Goal: Task Accomplishment & Management: Manage account settings

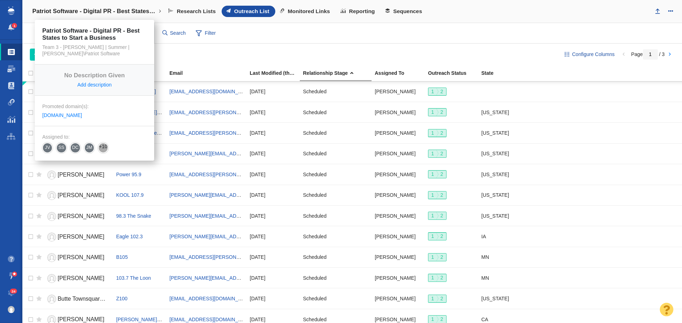
click at [159, 11] on link "Patriot Software - Digital PR - Best States to Start a Business" at bounding box center [96, 11] width 139 height 17
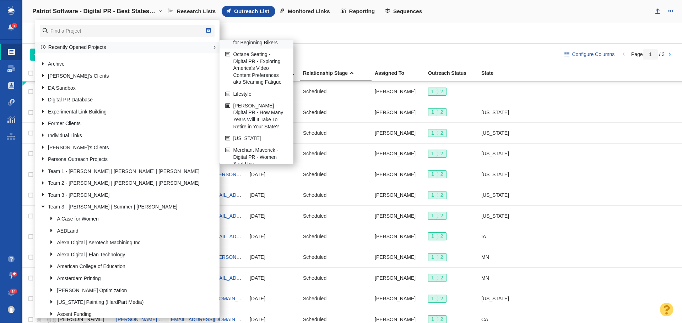
scroll to position [179, 0]
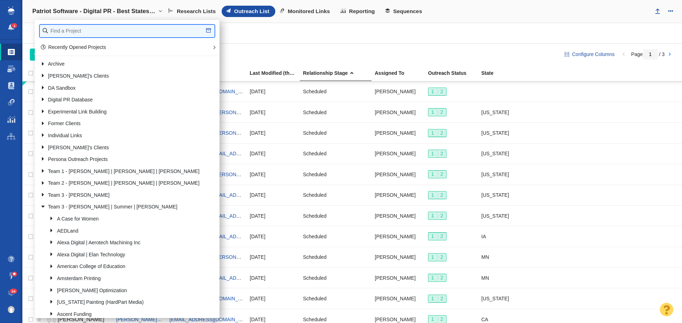
click at [102, 29] on input "text" at bounding box center [127, 31] width 175 height 12
type input "Full Frame"
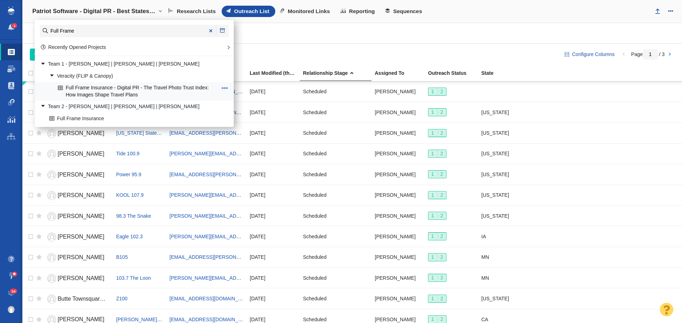
click at [152, 88] on link "Full Frame Insurance - Digital PR - The Travel Photo Trust Index: How Images Sh…" at bounding box center [137, 92] width 163 height 18
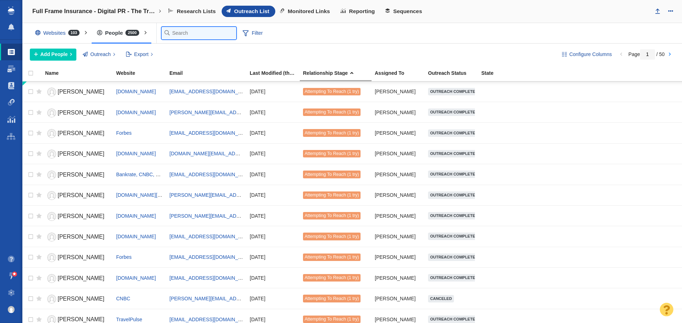
click at [180, 36] on input "text" at bounding box center [199, 33] width 75 height 12
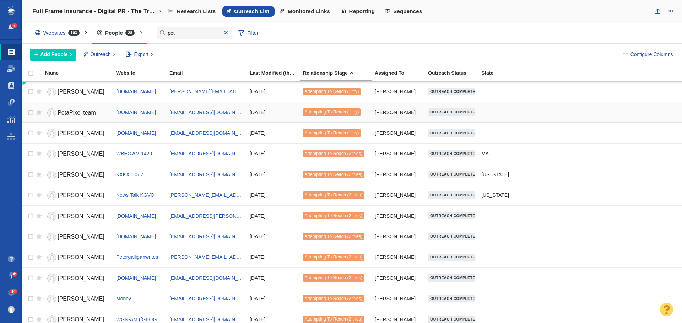
click at [88, 113] on span "PetaPixel team" at bounding box center [77, 113] width 38 height 6
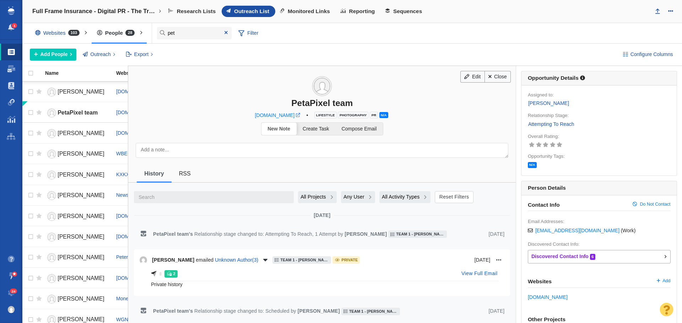
click at [296, 115] on span at bounding box center [298, 115] width 4 height 4
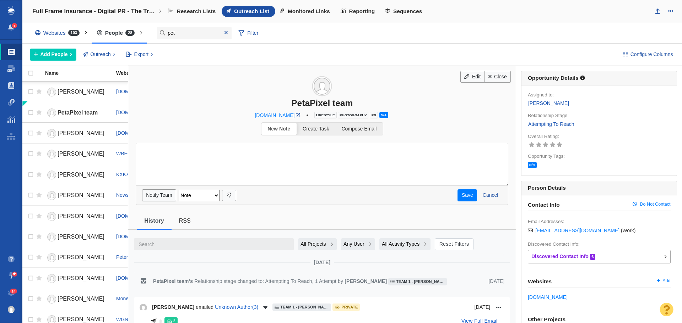
click at [360, 153] on textarea at bounding box center [322, 164] width 372 height 43
click at [545, 125] on link "Attempting To Reach" at bounding box center [551, 124] width 47 height 8
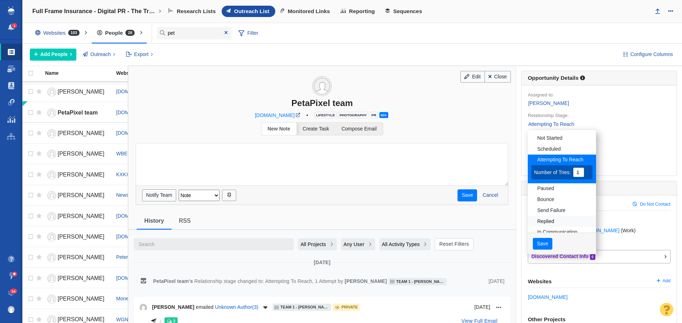
click at [546, 221] on link "Replied" at bounding box center [562, 221] width 68 height 11
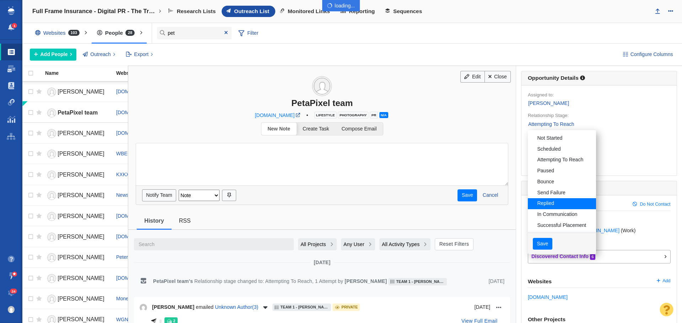
drag, startPoint x: 538, startPoint y: 242, endPoint x: 531, endPoint y: 232, distance: 12.0
click at [538, 242] on div at bounding box center [341, 161] width 682 height 323
click at [533, 243] on button "Save" at bounding box center [543, 244] width 20 height 12
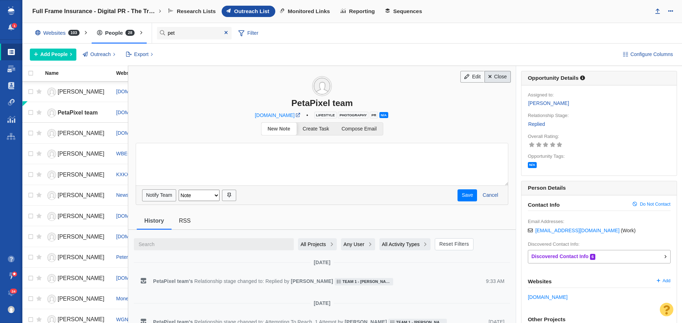
click at [489, 78] on link "Close" at bounding box center [497, 77] width 27 height 12
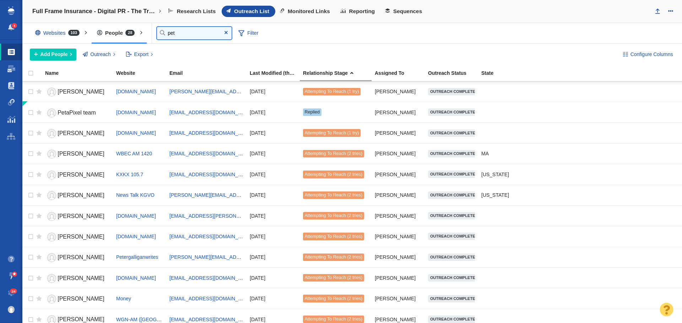
drag, startPoint x: 188, startPoint y: 32, endPoint x: 135, endPoint y: 28, distance: 53.1
click at [135, 28] on div "Websites 103 All Websites Assigned To Me Recently Viewed Starred Jim Filter 2 J…" at bounding box center [351, 33] width 659 height 21
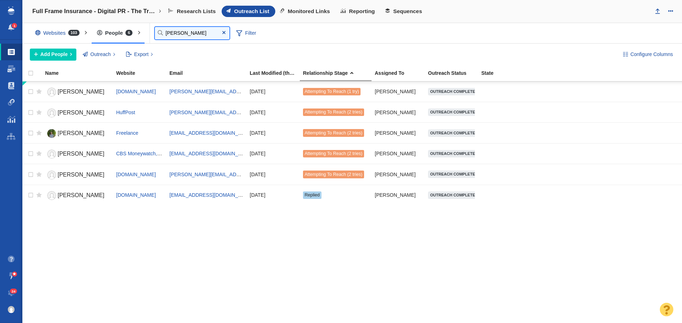
type input "jill"
click at [62, 195] on span "Jill" at bounding box center [81, 195] width 47 height 6
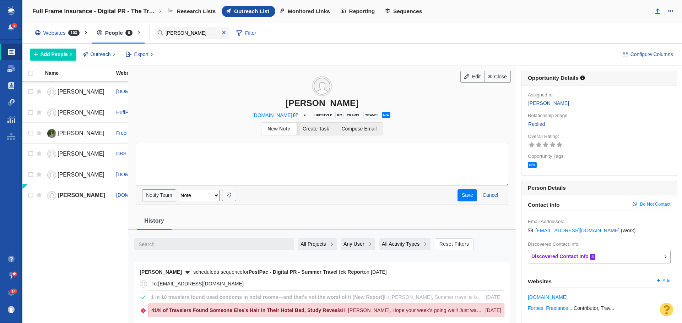
click at [312, 150] on textarea at bounding box center [322, 164] width 372 height 43
paste textarea "https://creators.yahoo.com/lifestyle/story/travel-photos-are-fooling-people--he…"
type textarea "https://creators.yahoo.com/lifestyle/story/travel-photos-are-fooling-people--he…"
click at [468, 194] on button "Save" at bounding box center [467, 196] width 20 height 12
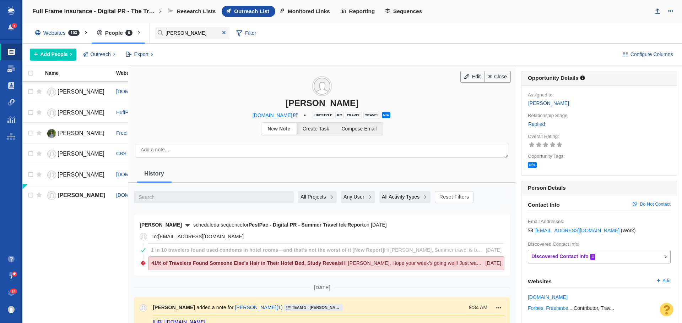
click at [531, 125] on link "Replied" at bounding box center [536, 124] width 17 height 8
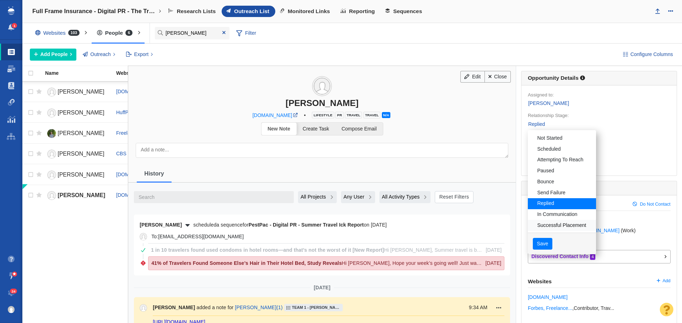
click at [545, 227] on link "Successful Placement" at bounding box center [562, 225] width 68 height 11
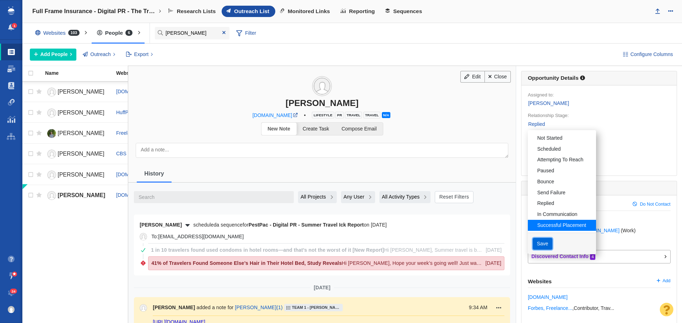
click at [536, 242] on button "Save" at bounding box center [543, 244] width 20 height 12
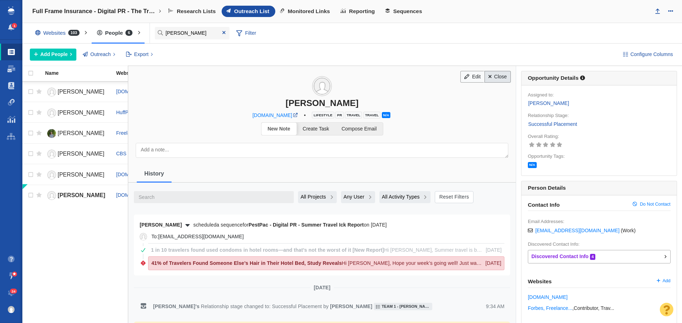
click at [488, 76] on span at bounding box center [489, 76] width 3 height 5
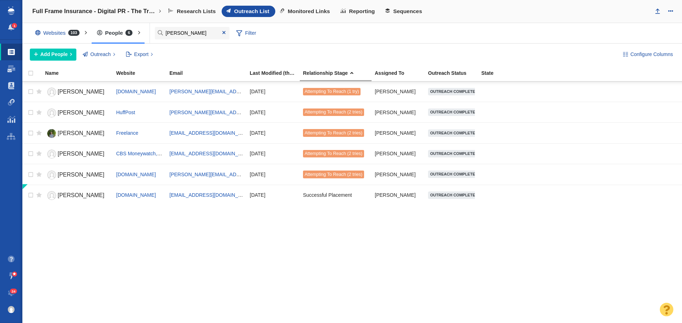
click at [223, 29] on span at bounding box center [223, 33] width 11 height 10
